Goal: Task Accomplishment & Management: Use online tool/utility

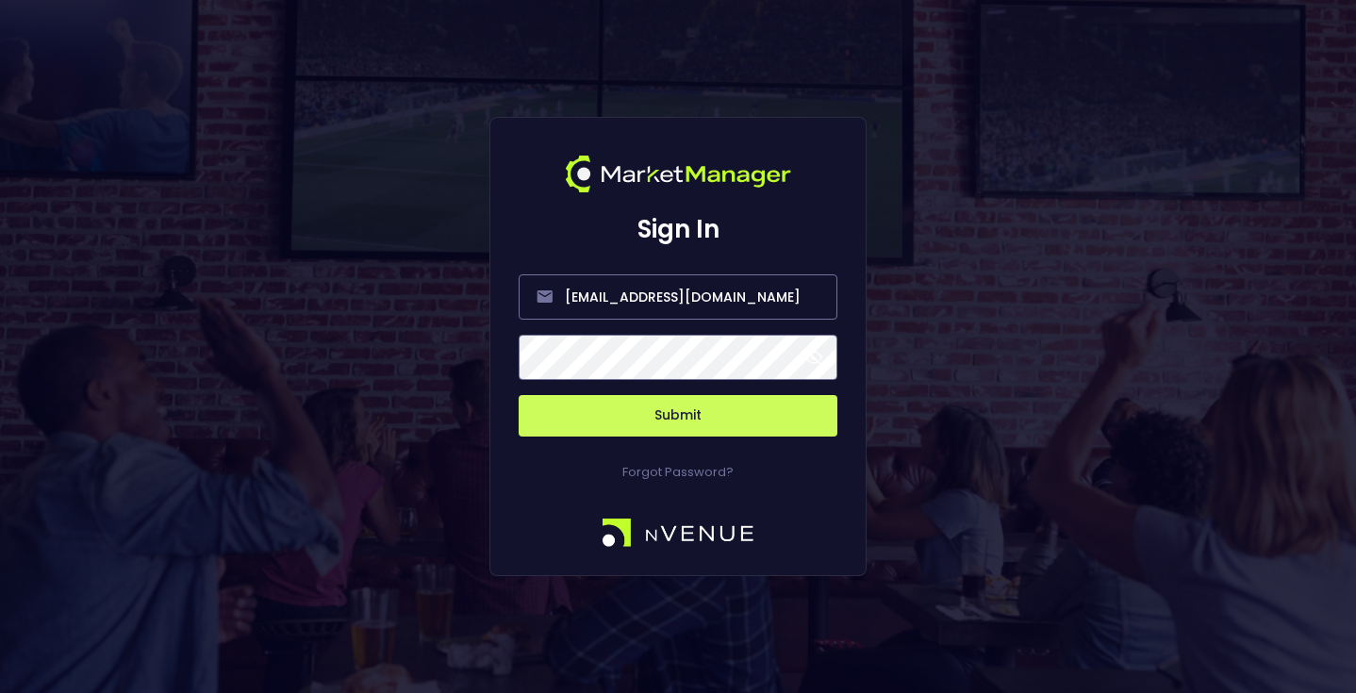
click at [654, 412] on button "Submit" at bounding box center [678, 415] width 319 height 41
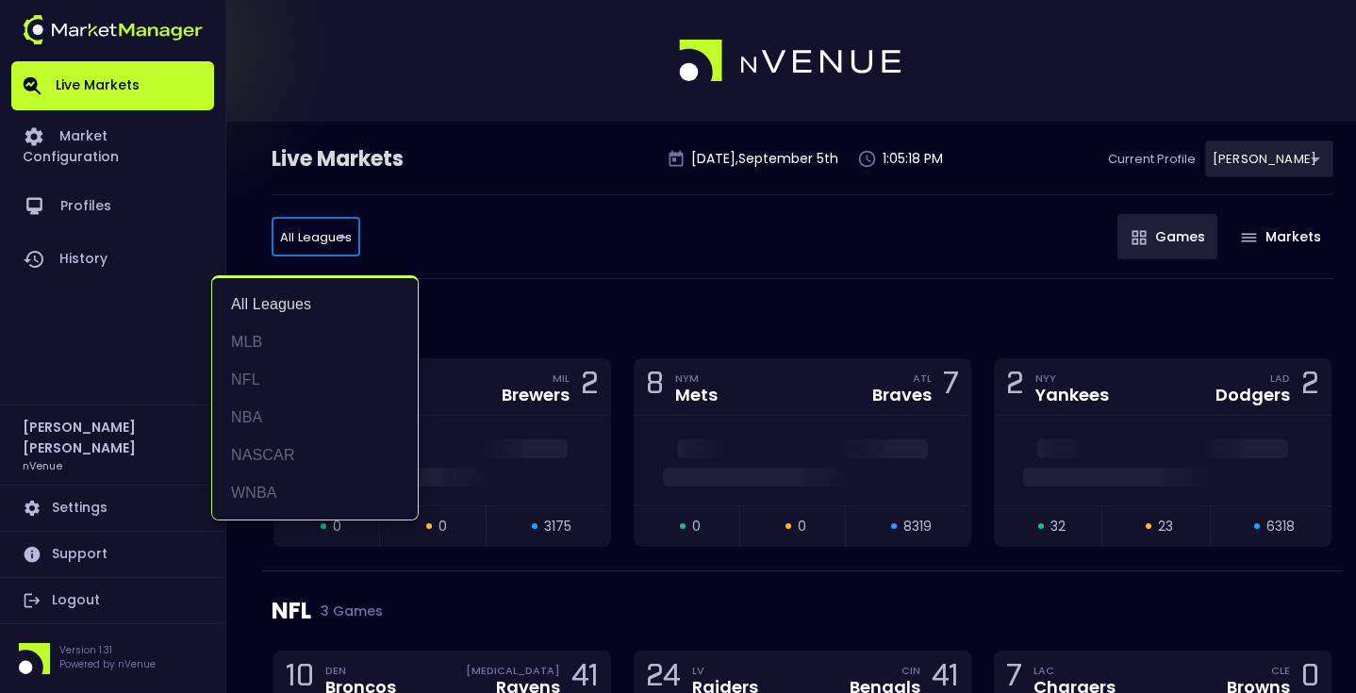
click at [277, 324] on li "MLB" at bounding box center [315, 342] width 206 height 38
type input "MLB"
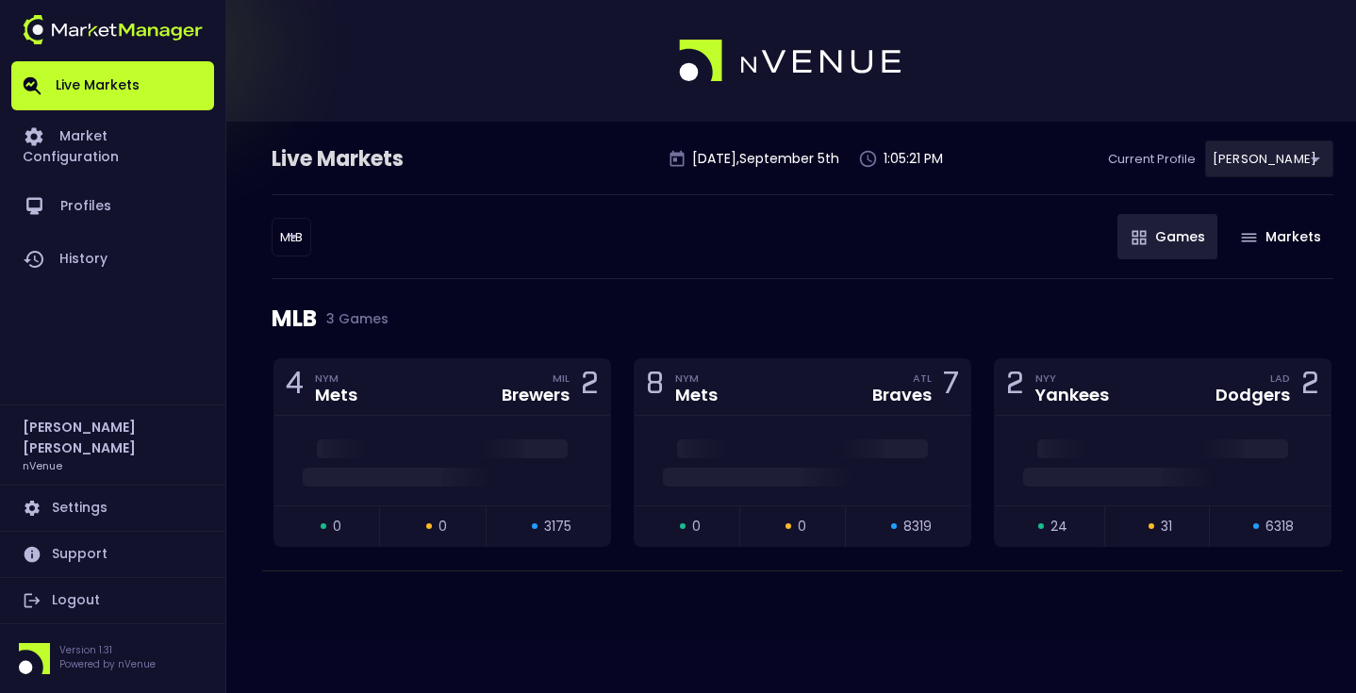
click at [540, 256] on div "MLB MLB ​ Games Markets" at bounding box center [803, 236] width 1062 height 85
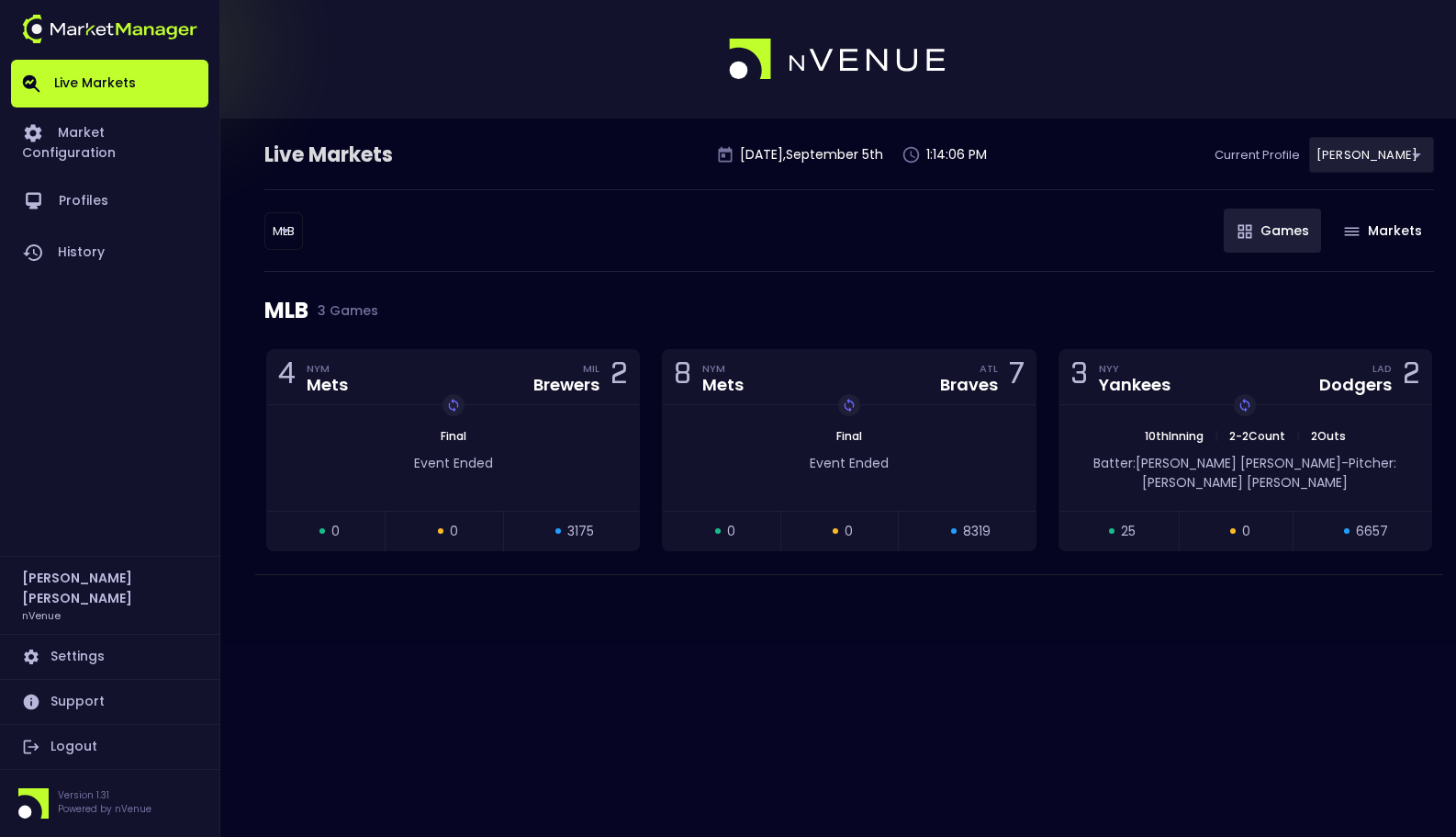
click at [828, 262] on div "MLB MLB ​ Games Markets" at bounding box center [849, 230] width 1170 height 83
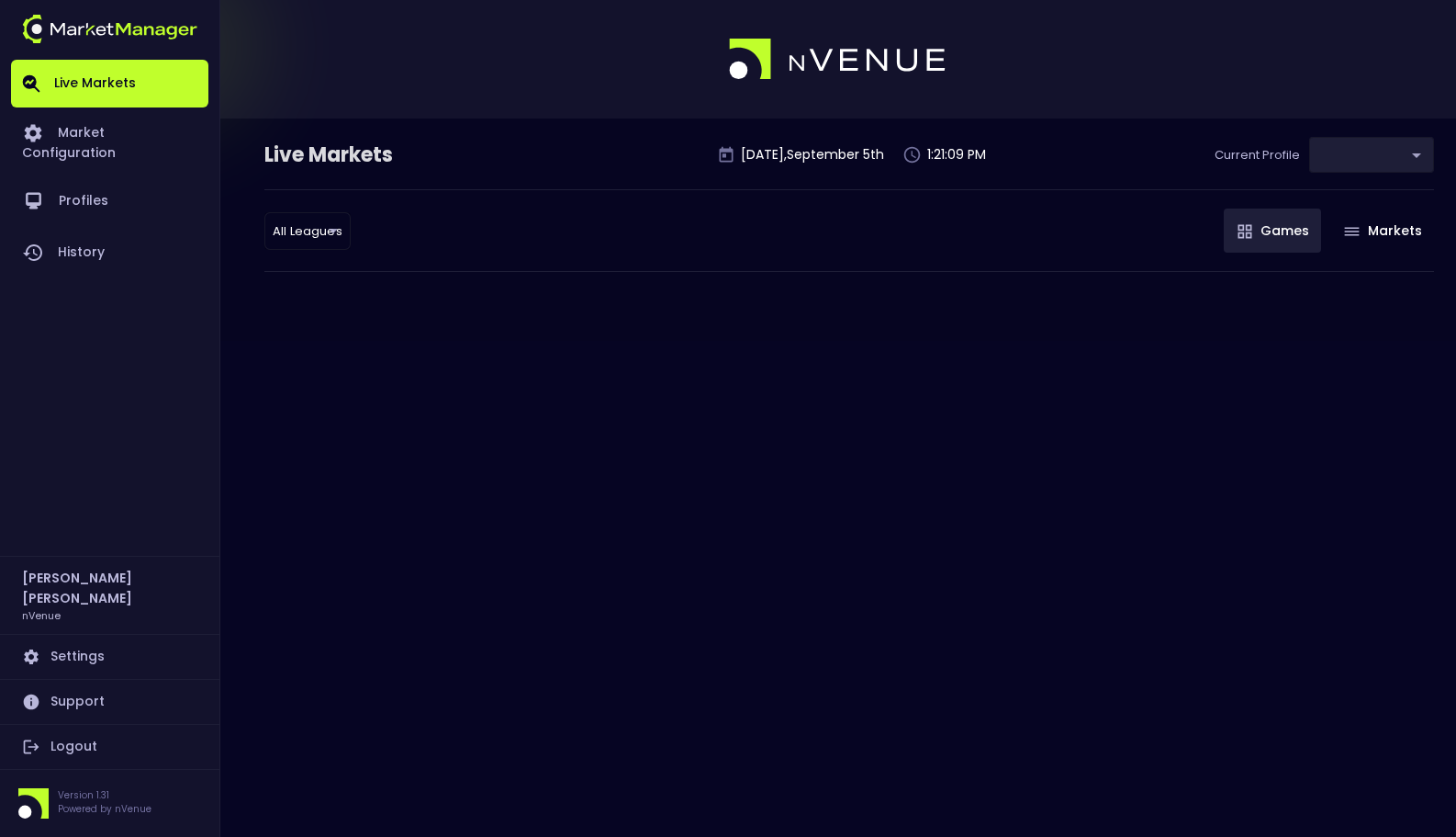
type input "0a763355-b225-40e6-8c79-2dda4ec7b2cf"
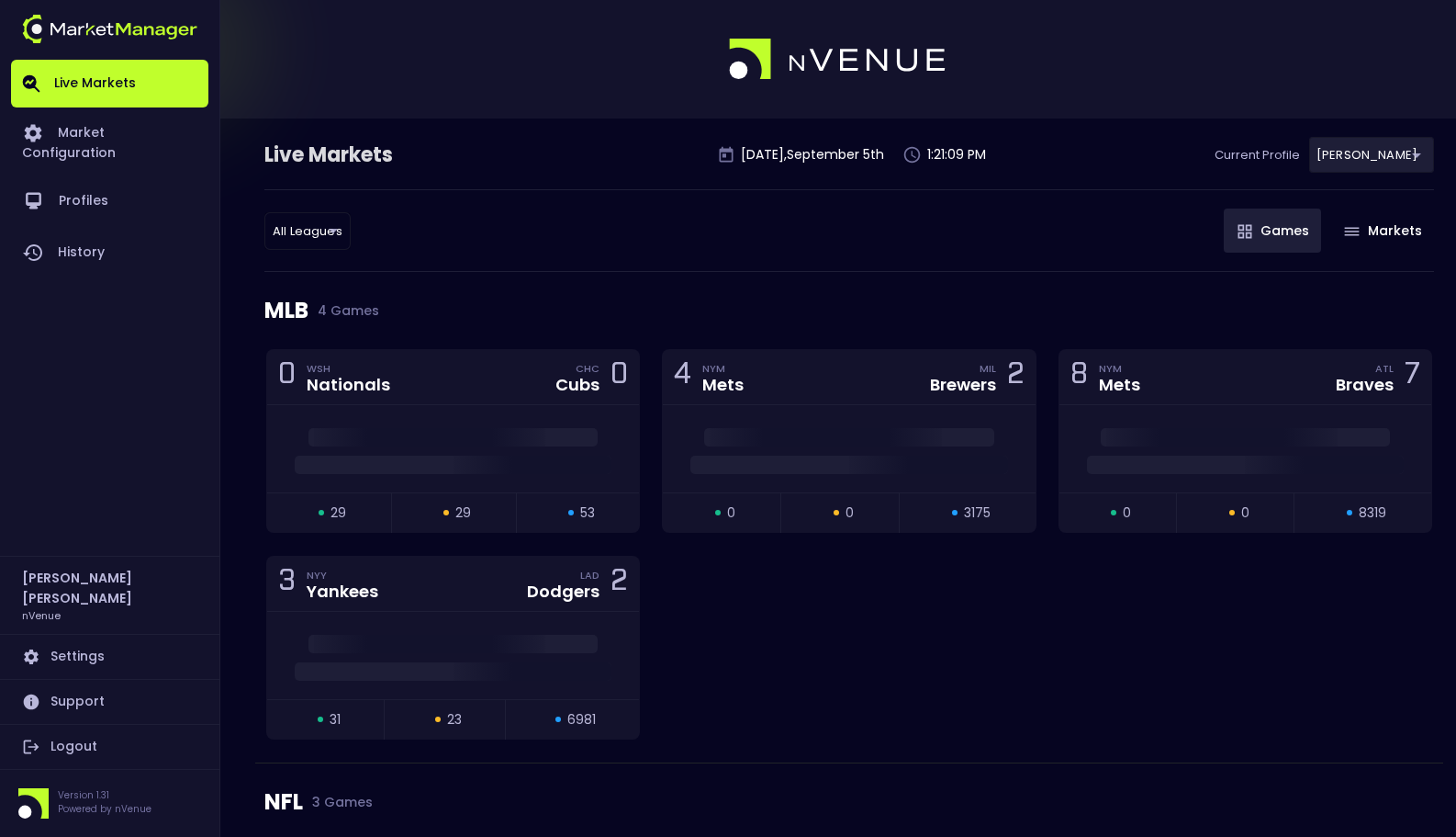
click at [611, 222] on div "All Leagues all leagues ​ Games Markets" at bounding box center [849, 230] width 1170 height 83
click at [506, 399] on div "0 WSH Nationals CHC Cubs 0" at bounding box center [453, 377] width 372 height 56
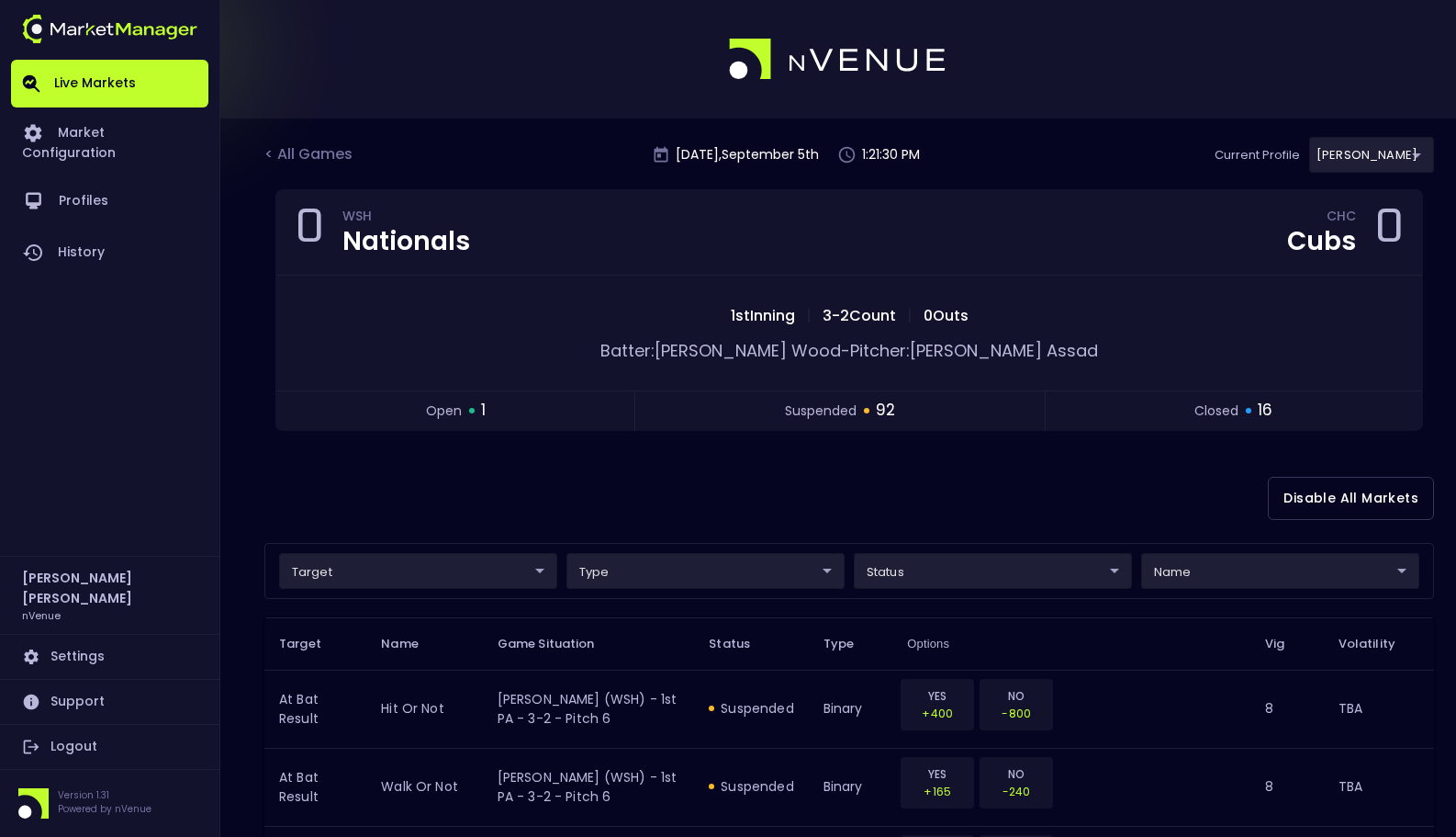
click at [1068, 496] on div "Disable All Markets" at bounding box center [849, 498] width 1170 height 89
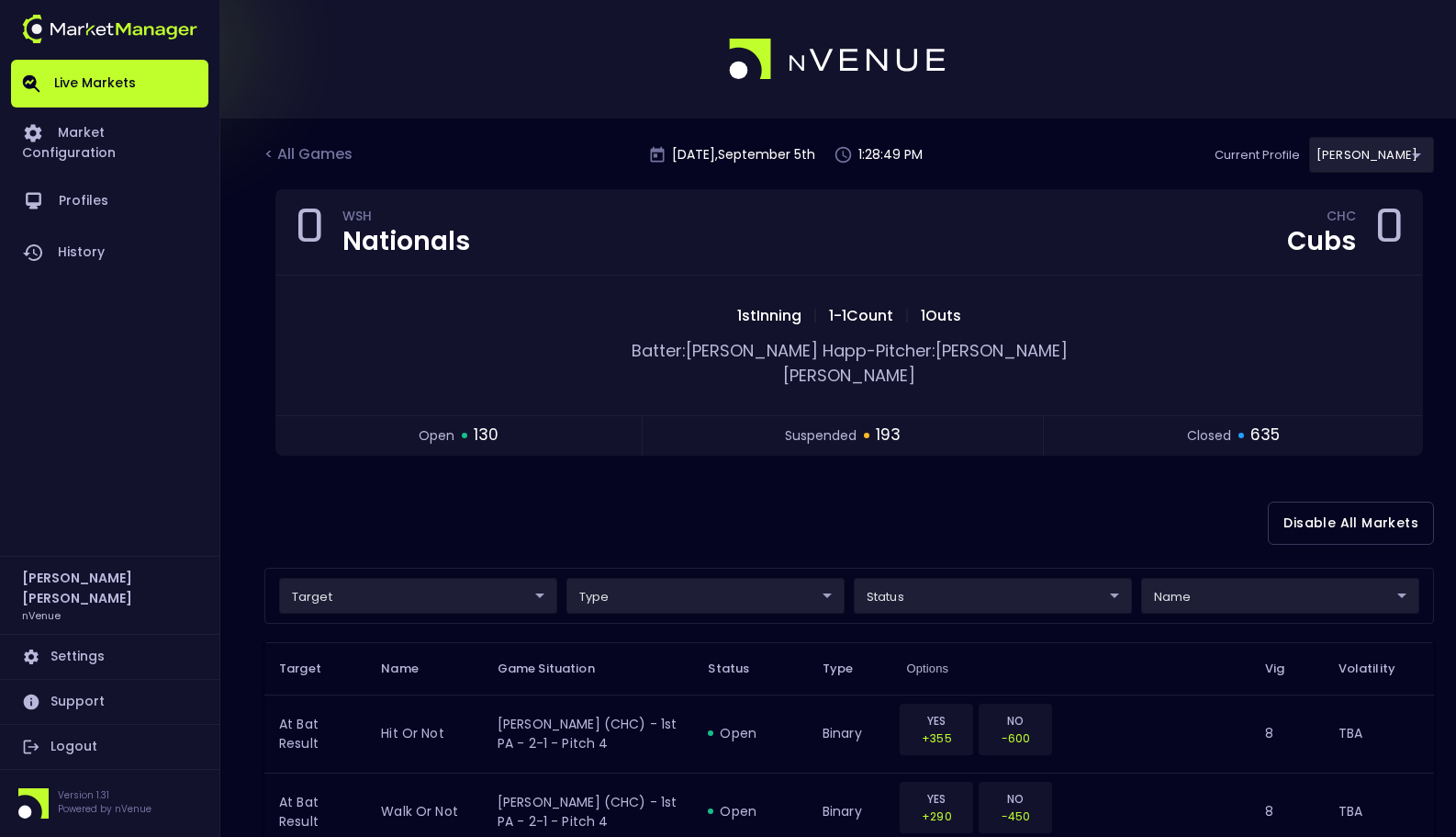
click at [1058, 164] on div "< All Games [DATE] 1:28:49 PM Current Profile [PERSON_NAME] 0a763355-b225-40e6-…" at bounding box center [849, 163] width 1170 height 53
click at [1026, 153] on div "< All Games [DATE] 1:29:16 PM Current Profile [PERSON_NAME] 0a763355-b225-40e6-…" at bounding box center [849, 163] width 1170 height 53
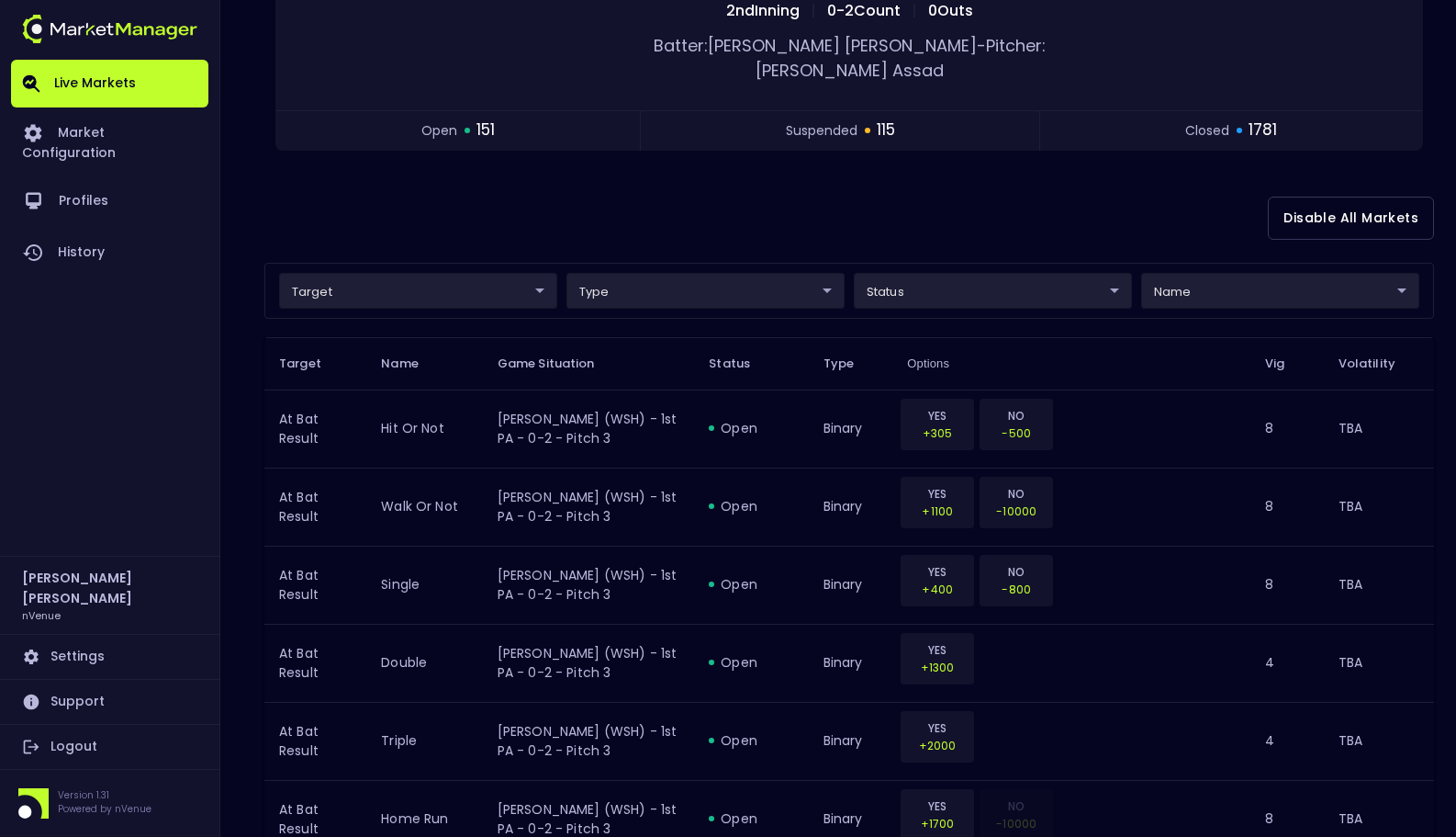
scroll to position [525, 0]
